Goal: Task Accomplishment & Management: Manage account settings

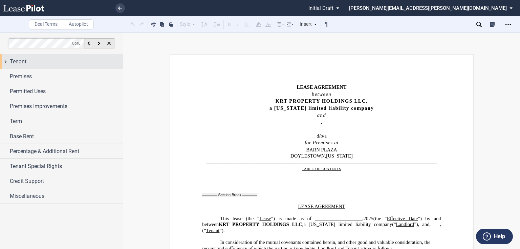
click at [7, 61] on div "Tenant" at bounding box center [61, 61] width 123 height 15
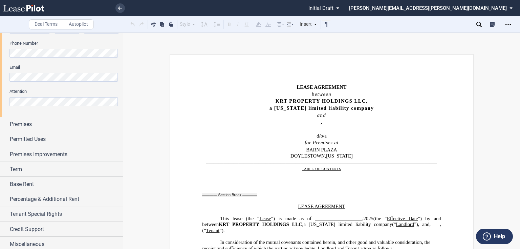
scroll to position [217, 0]
click at [7, 123] on div "Premises" at bounding box center [61, 123] width 123 height 15
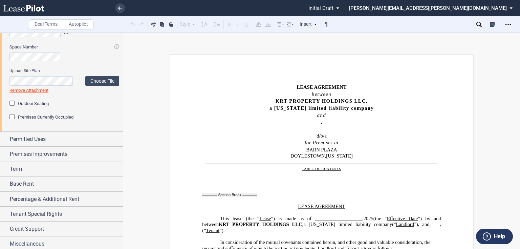
scroll to position [332, 0]
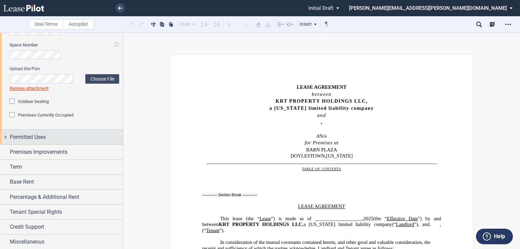
click at [6, 136] on div "Permitted Uses" at bounding box center [61, 137] width 123 height 15
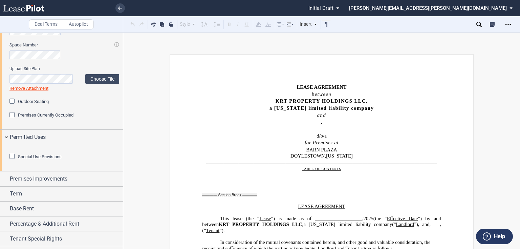
scroll to position [396, 0]
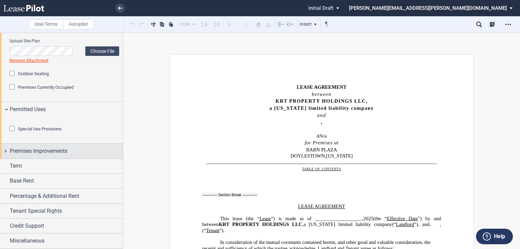
click at [6, 151] on div "Premises Improvements" at bounding box center [61, 150] width 123 height 15
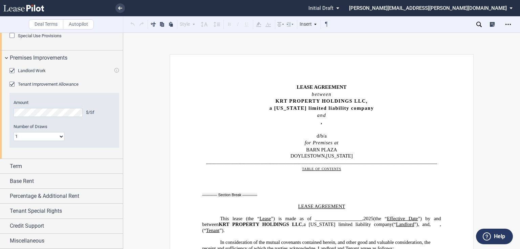
scroll to position [489, 0]
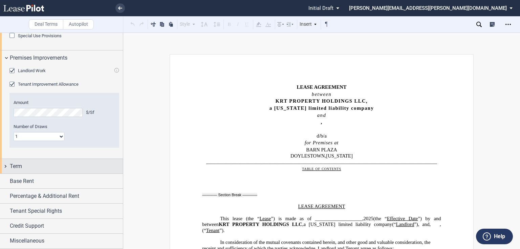
click at [6, 166] on div "Term" at bounding box center [61, 166] width 123 height 15
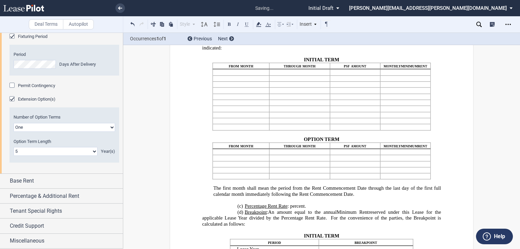
scroll to position [671, 0]
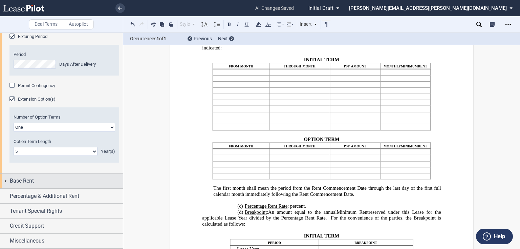
click at [6, 181] on div "Base Rent" at bounding box center [61, 181] width 123 height 15
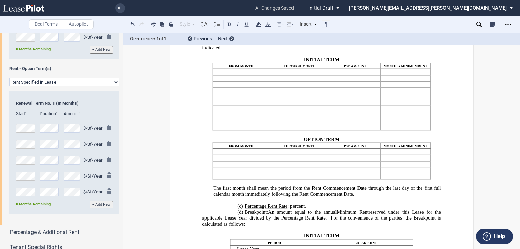
scroll to position [1048, 0]
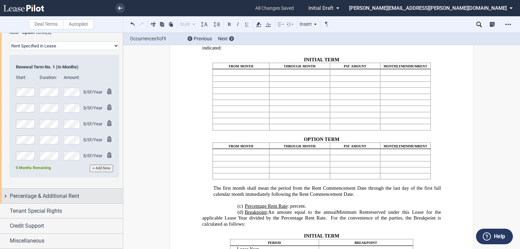
click at [6, 196] on div "Percentage & Additional Rent" at bounding box center [61, 195] width 123 height 15
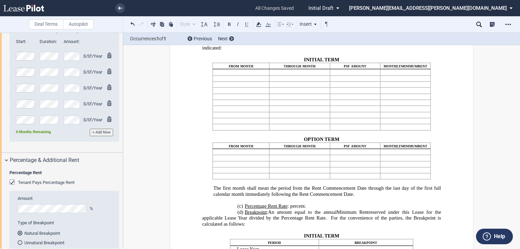
scroll to position [1156, 0]
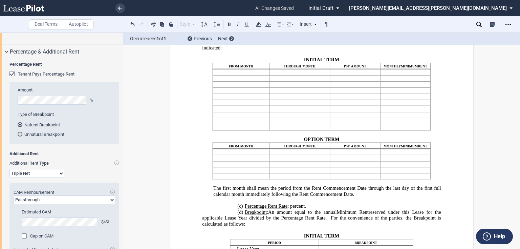
click at [14, 78] on div "Tenant Pays Percentage Rent" at bounding box center [12, 74] width 7 height 7
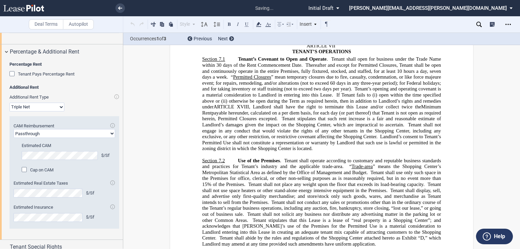
scroll to position [2383, 0]
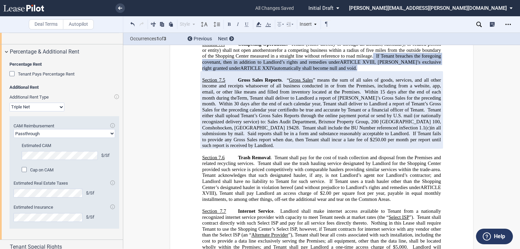
click at [111, 138] on select "Passthrough Fixed" at bounding box center [64, 133] width 101 height 9
select select "fixed"
click at [14, 138] on select "Passthrough Fixed" at bounding box center [64, 133] width 101 height 9
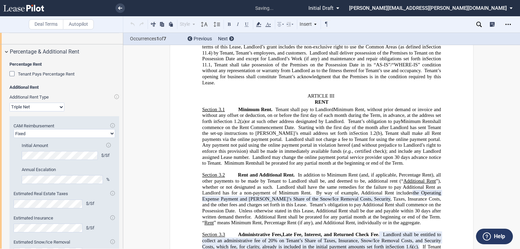
scroll to position [797, 0]
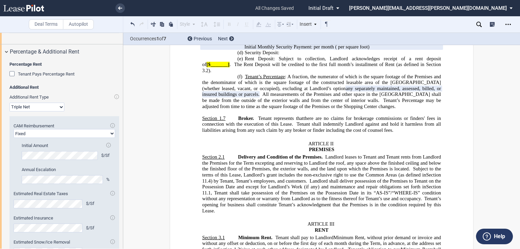
click at [17, 190] on div "Estimated CAM $/Sf Cap on CAM Amount % Initial Amount $/Sf Annual Escalation %" at bounding box center [64, 166] width 101 height 48
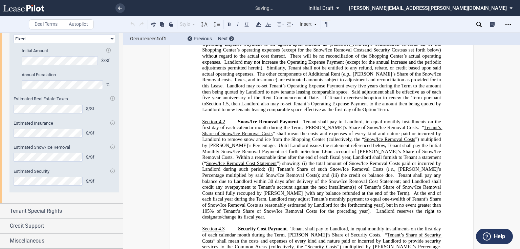
scroll to position [1287, 0]
click at [5, 212] on div "Tenant Special Rights" at bounding box center [61, 210] width 123 height 15
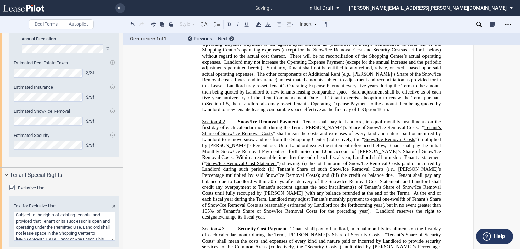
scroll to position [1362, 0]
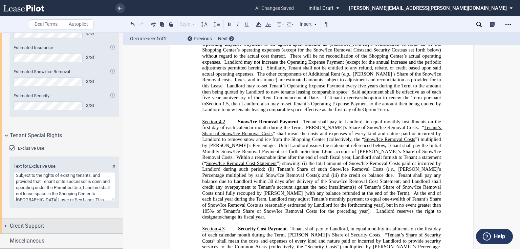
click at [7, 225] on div "Credit Support" at bounding box center [61, 226] width 123 height 15
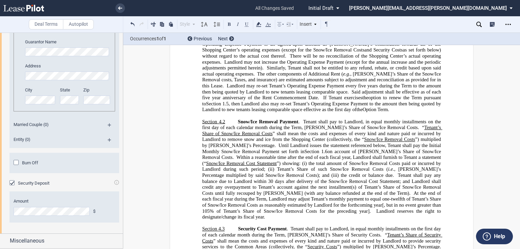
scroll to position [1621, 0]
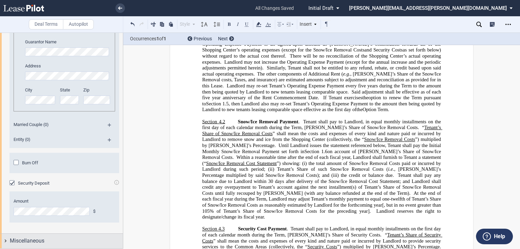
click at [7, 240] on div "Miscellaneous" at bounding box center [61, 240] width 123 height 15
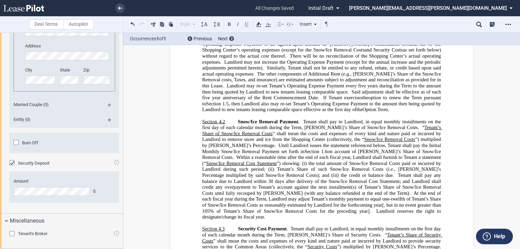
scroll to position [1641, 0]
click at [13, 234] on div "Tenant's Broker" at bounding box center [12, 234] width 7 height 7
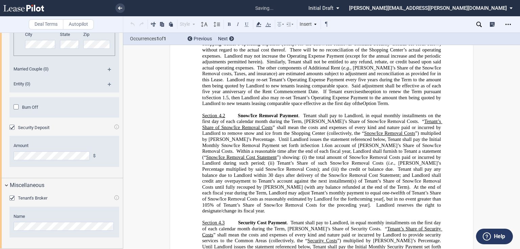
scroll to position [889, 0]
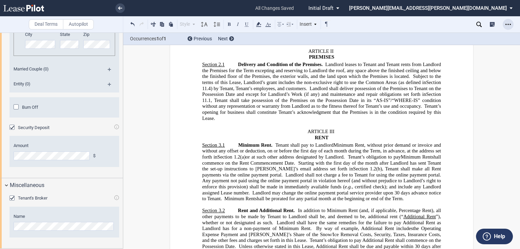
click at [508, 25] on icon "Open Lease options menu" at bounding box center [507, 24] width 5 height 5
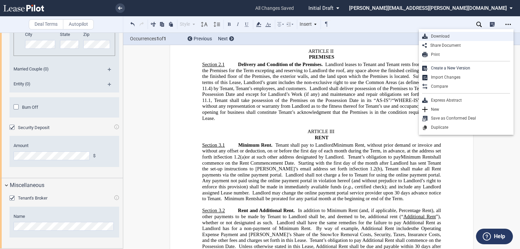
click at [449, 38] on div "Download" at bounding box center [468, 36] width 83 height 6
